Goal: Complete application form

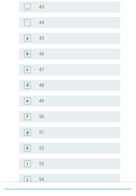
scroll to position [643, 0]
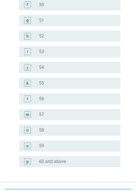
click at [36, 159] on div "p" at bounding box center [30, 161] width 15 height 7
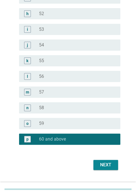
scroll to position [677, 0]
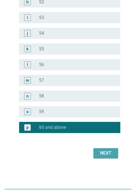
click at [98, 151] on div "Next" at bounding box center [106, 153] width 16 height 7
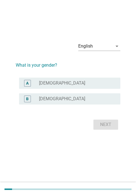
scroll to position [0, 0]
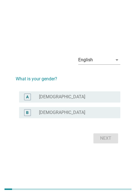
click at [70, 95] on div "radio_button_unchecked [DEMOGRAPHIC_DATA]" at bounding box center [75, 97] width 72 height 6
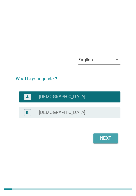
click at [104, 138] on div "Next" at bounding box center [106, 138] width 16 height 7
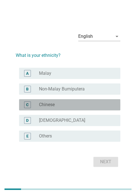
click at [74, 105] on div "radio_button_unchecked Chinese" at bounding box center [75, 105] width 72 height 6
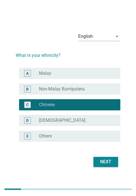
click at [111, 161] on div "Next" at bounding box center [106, 161] width 16 height 7
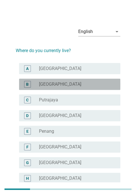
click at [89, 86] on div "radio_button_unchecked [GEOGRAPHIC_DATA]" at bounding box center [75, 84] width 72 height 6
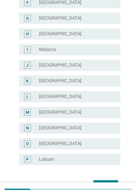
scroll to position [176, 0]
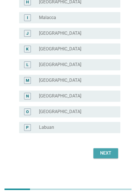
click at [106, 152] on div "Next" at bounding box center [106, 153] width 16 height 7
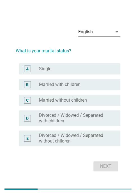
click at [86, 84] on div "radio_button_unchecked Married with children" at bounding box center [75, 85] width 72 height 6
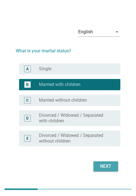
click at [103, 163] on div "Next" at bounding box center [106, 166] width 16 height 7
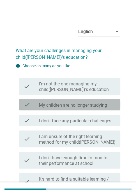
click at [84, 105] on label "My children are no longer studying" at bounding box center [73, 105] width 68 height 6
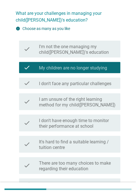
scroll to position [87, 0]
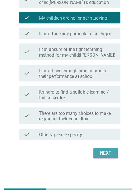
click at [108, 151] on div "Next" at bounding box center [106, 153] width 16 height 7
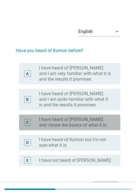
click at [56, 119] on label "I have heard of [PERSON_NAME] and I know the basics of what it is" at bounding box center [75, 122] width 72 height 11
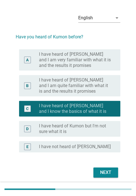
scroll to position [33, 0]
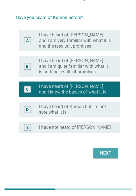
click at [107, 156] on button "Next" at bounding box center [105, 153] width 25 height 10
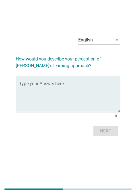
scroll to position [0, 0]
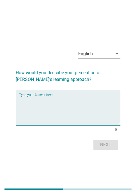
click at [68, 97] on textarea "Type your Answer here" at bounding box center [69, 110] width 101 height 29
paste textarea "some praise it for fostering self-learning, discipline, and advanced academic s…"
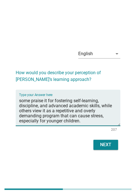
click at [21, 99] on textarea "some praise it for fostering self-learning, discipline, and advanced academic s…" at bounding box center [69, 110] width 101 height 29
type textarea "Some praise it for fostering self-learning, discipline, and advanced academic s…"
click at [102, 142] on div "Next" at bounding box center [106, 144] width 16 height 7
